Goal: Complete application form: Complete application form

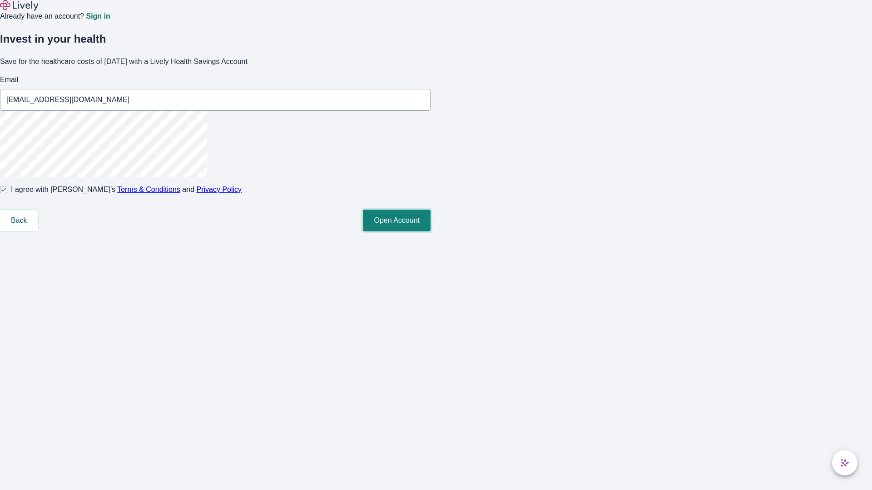
click at [431, 232] on button "Open Account" at bounding box center [397, 221] width 68 height 22
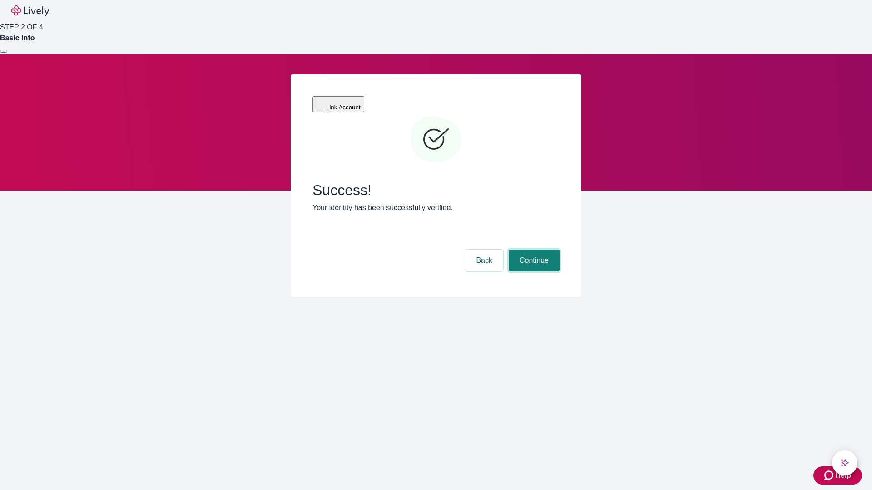
click at [533, 250] on button "Continue" at bounding box center [534, 261] width 51 height 22
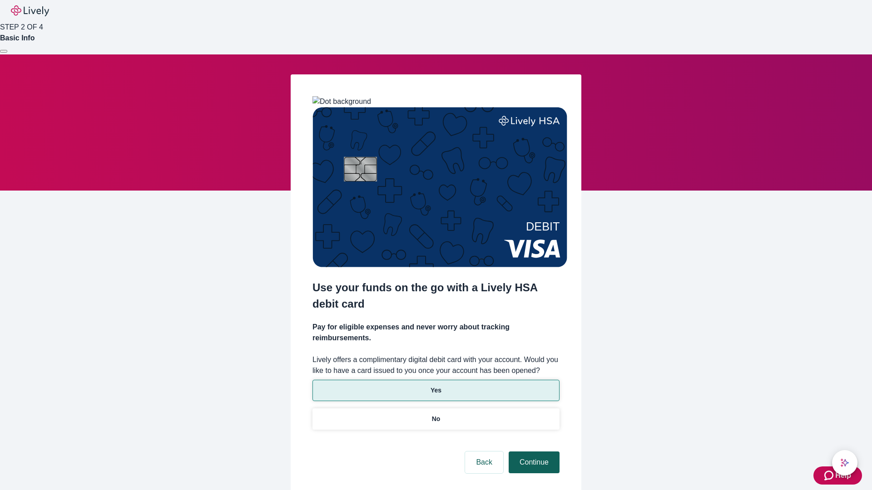
click at [436, 415] on p "No" at bounding box center [436, 420] width 9 height 10
click at [533, 452] on button "Continue" at bounding box center [534, 463] width 51 height 22
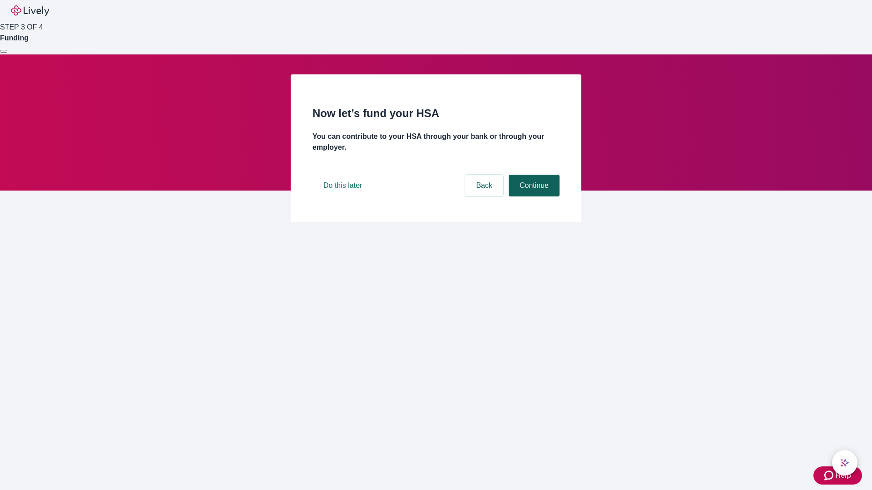
click at [533, 197] on button "Continue" at bounding box center [534, 186] width 51 height 22
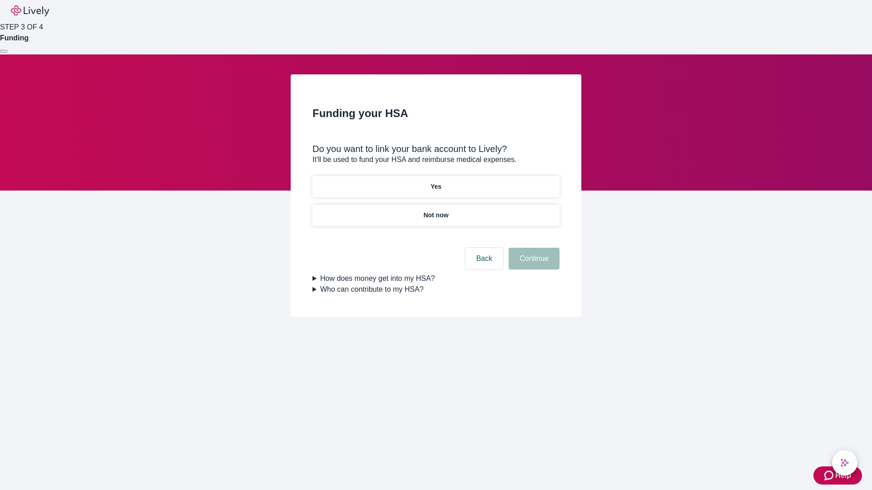
click at [436, 182] on p "Yes" at bounding box center [436, 187] width 11 height 10
click at [533, 248] on button "Continue" at bounding box center [534, 259] width 51 height 22
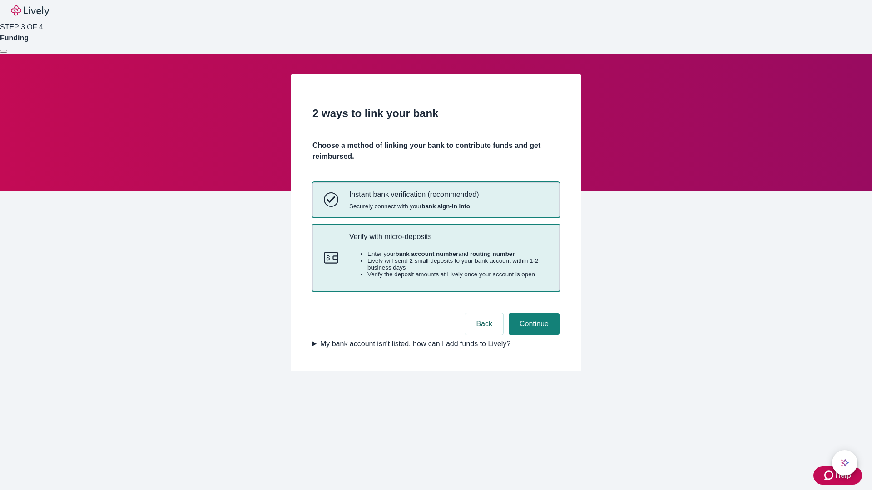
click at [448, 241] on p "Verify with micro-deposits" at bounding box center [448, 237] width 199 height 9
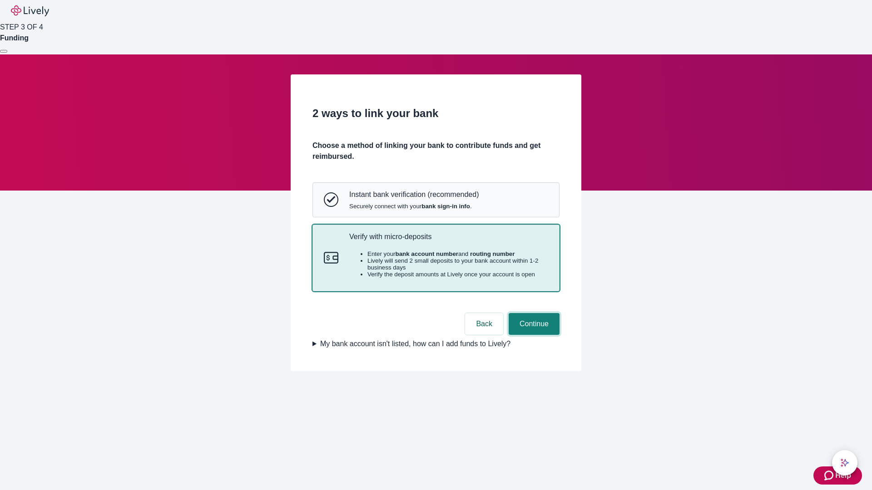
click at [533, 335] on button "Continue" at bounding box center [534, 324] width 51 height 22
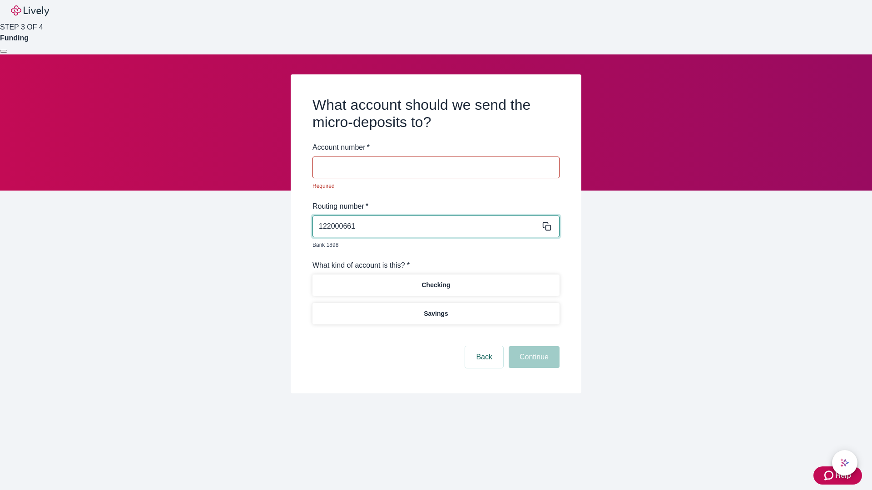
type input "122000661"
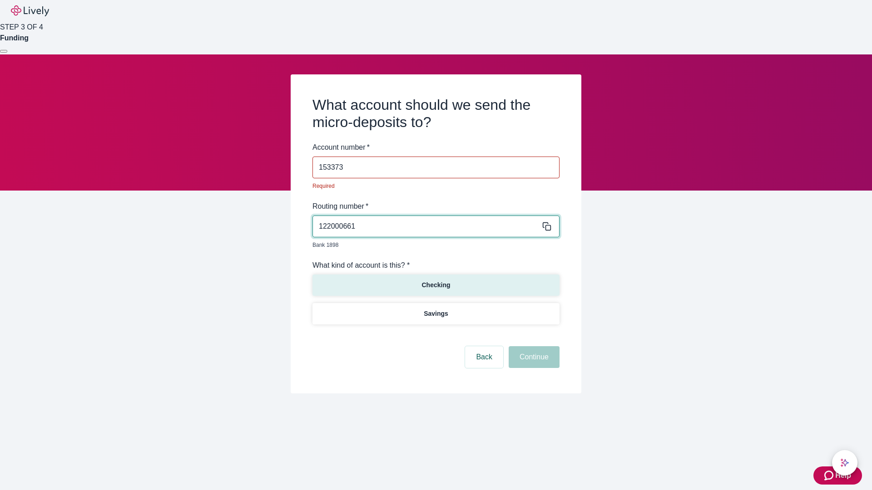
type input "153373"
click at [436, 281] on p "Checking" at bounding box center [435, 286] width 29 height 10
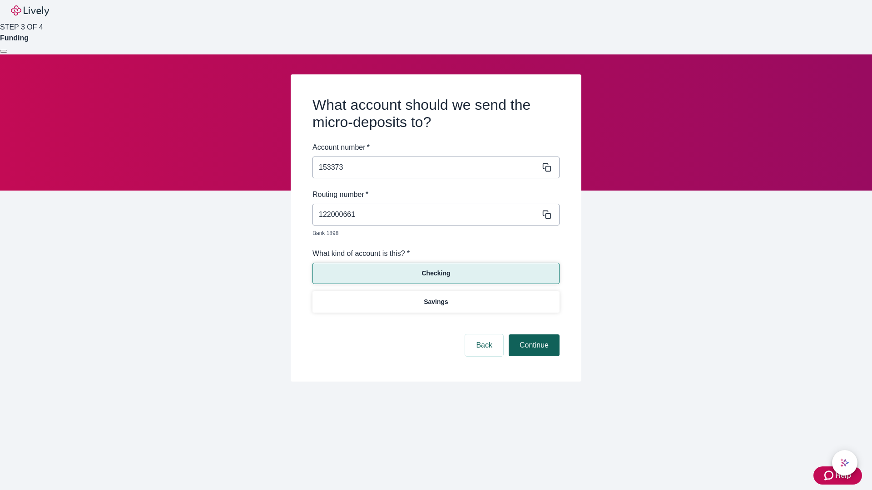
click at [533, 335] on button "Continue" at bounding box center [534, 346] width 51 height 22
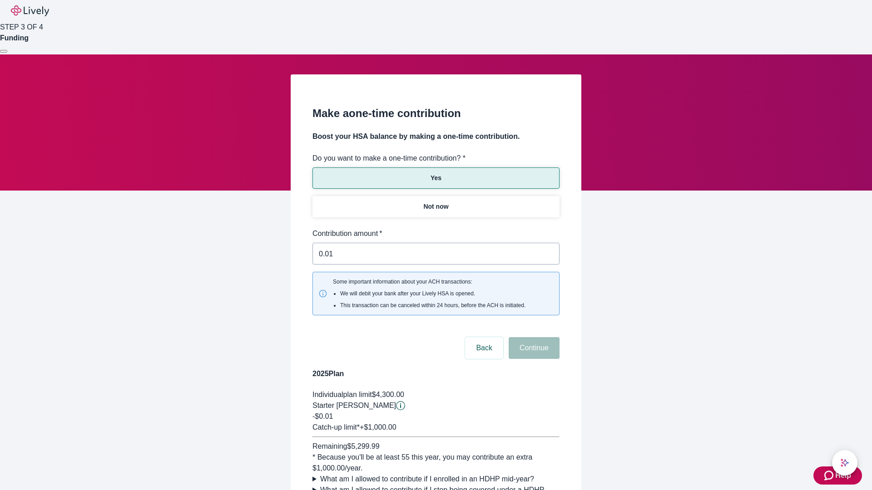
type input "0.01"
click at [533, 337] on button "Continue" at bounding box center [534, 348] width 51 height 22
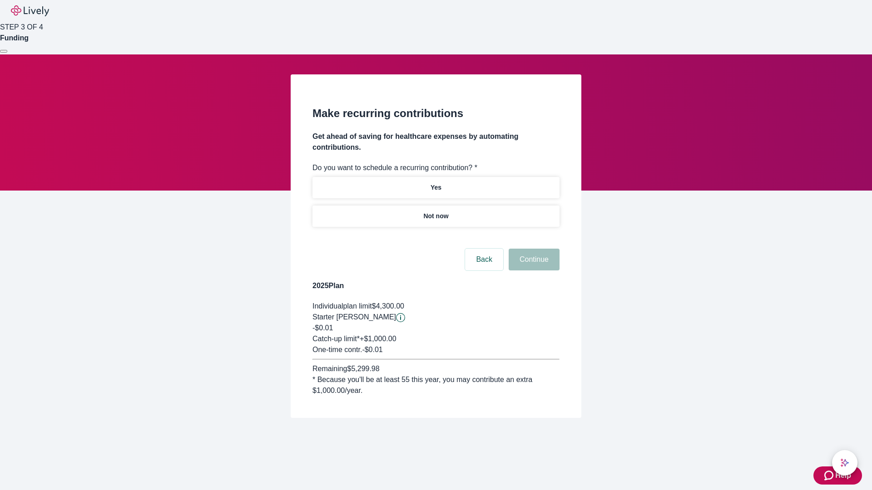
click at [436, 212] on p "Not now" at bounding box center [435, 217] width 25 height 10
click at [533, 249] on button "Continue" at bounding box center [534, 260] width 51 height 22
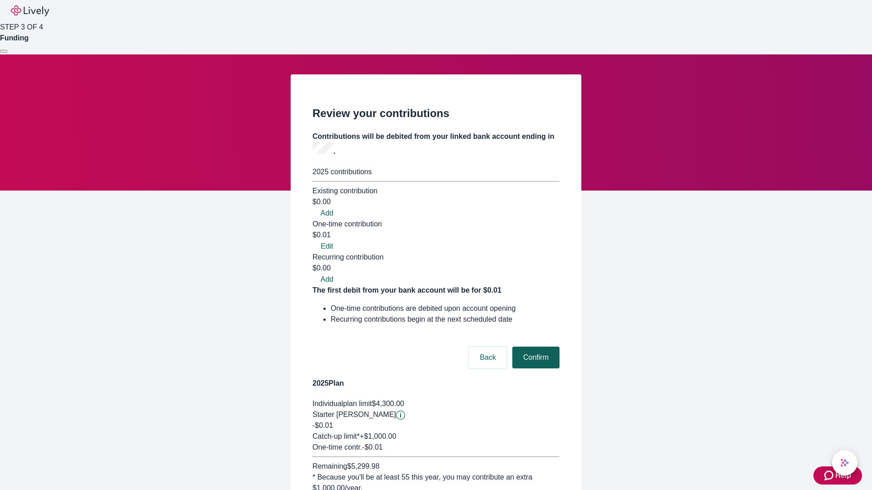
click at [535, 347] on button "Confirm" at bounding box center [535, 358] width 47 height 22
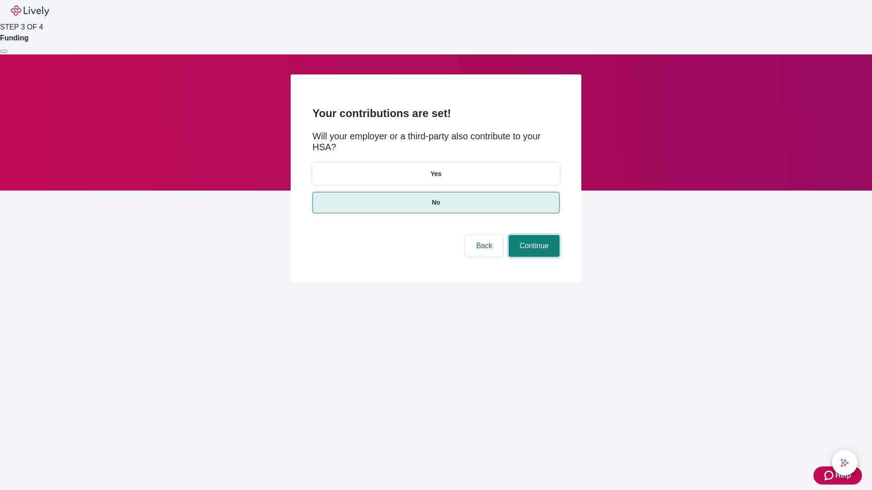
click at [533, 235] on button "Continue" at bounding box center [534, 246] width 51 height 22
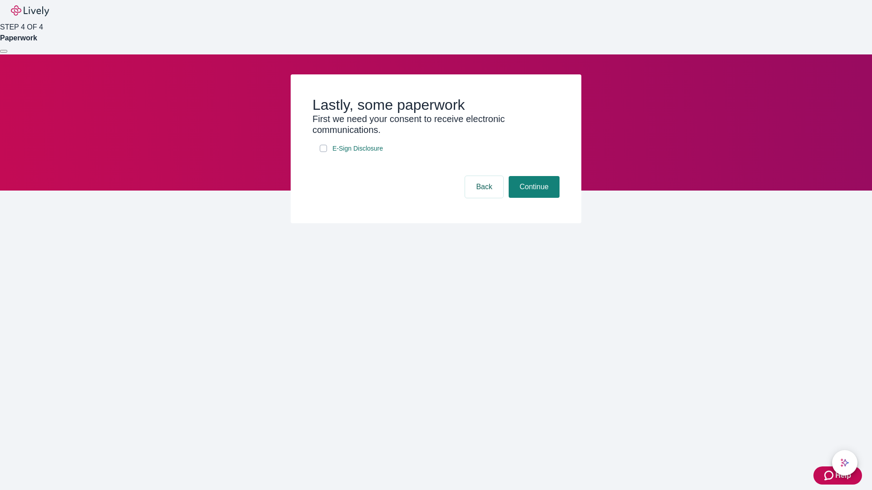
click at [323, 152] on input "E-Sign Disclosure" at bounding box center [323, 148] width 7 height 7
checkbox input "true"
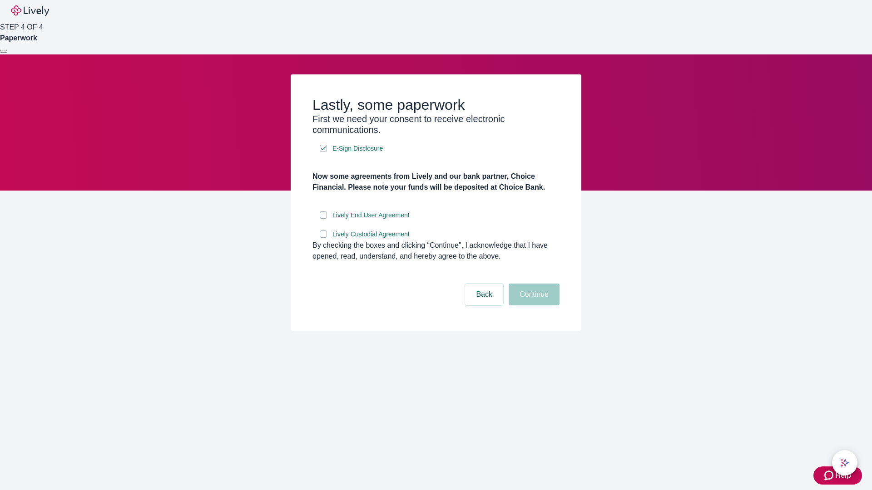
click at [323, 219] on input "Lively End User Agreement" at bounding box center [323, 215] width 7 height 7
checkbox input "true"
click at [323, 238] on input "Lively Custodial Agreement" at bounding box center [323, 234] width 7 height 7
checkbox input "true"
click at [533, 306] on button "Continue" at bounding box center [534, 295] width 51 height 22
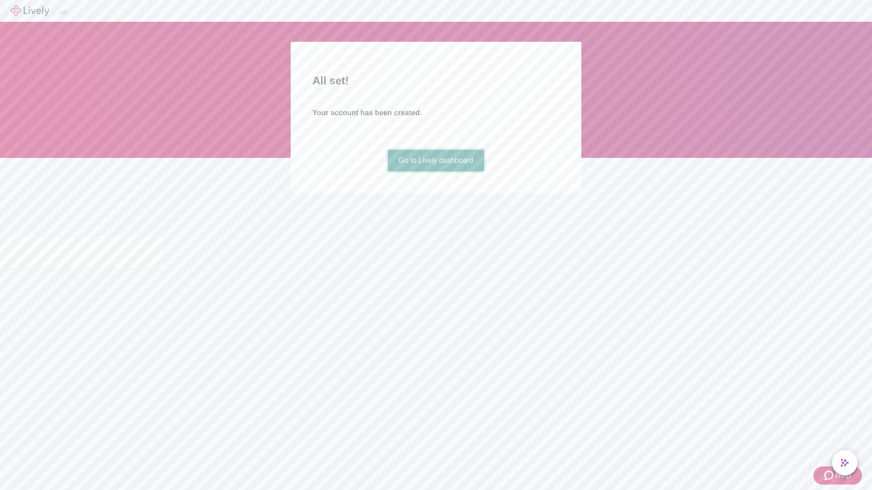
click at [436, 172] on link "Go to Lively dashboard" at bounding box center [436, 161] width 97 height 22
